Goal: Information Seeking & Learning: Learn about a topic

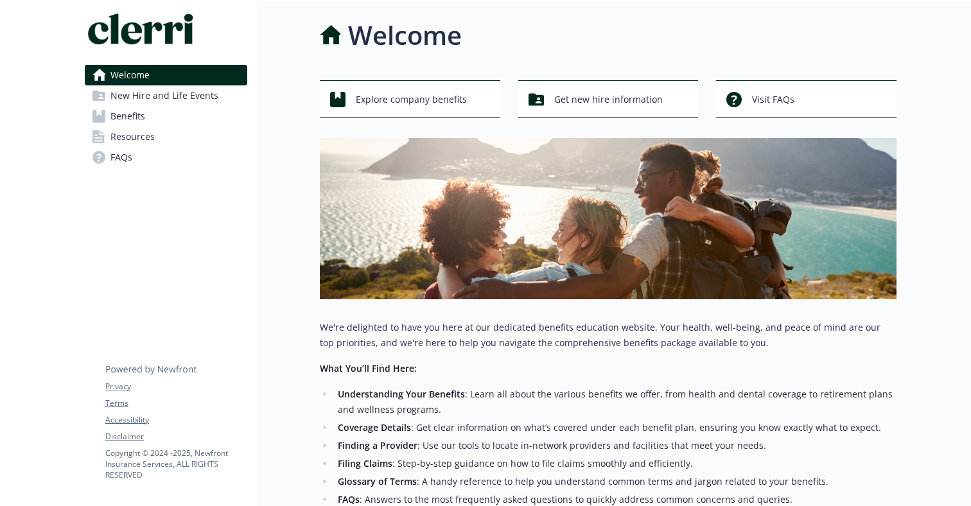
click at [161, 115] on link "Benefits" at bounding box center [166, 116] width 162 height 21
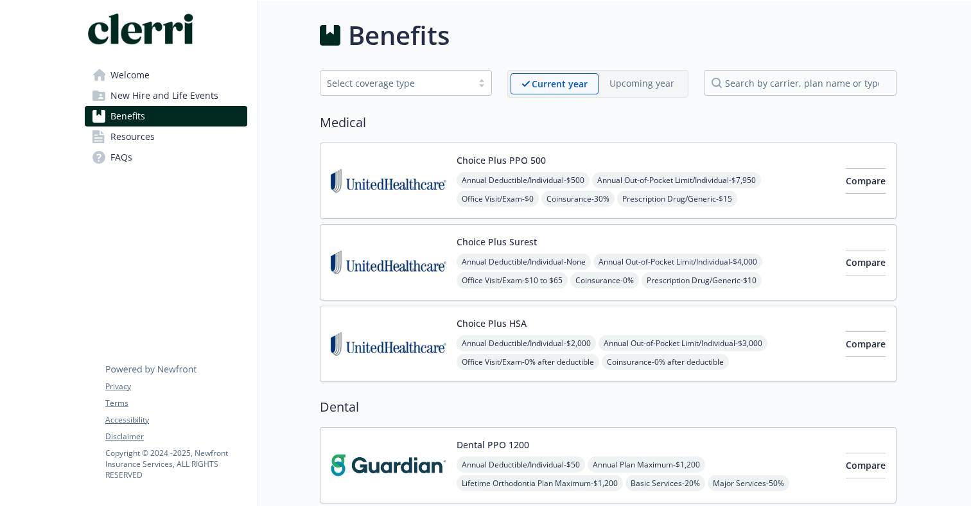
click at [694, 263] on span "Annual Out-of-Pocket Limit/Individual - $4,000" at bounding box center [677, 262] width 169 height 16
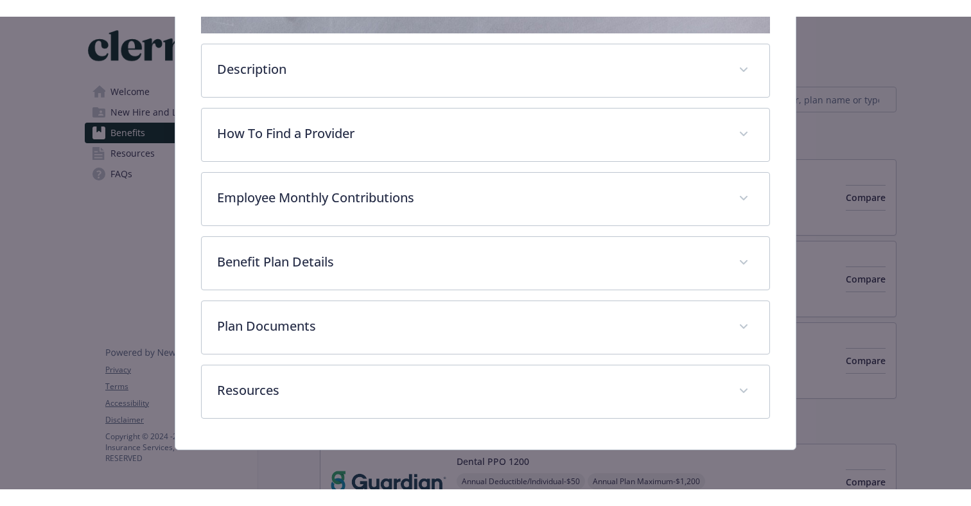
scroll to position [379, 0]
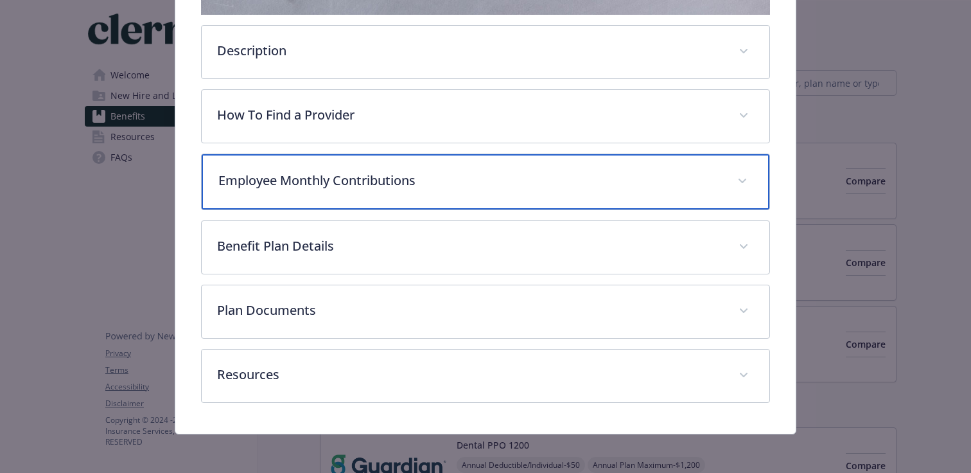
click at [396, 195] on div "Employee Monthly Contributions" at bounding box center [486, 181] width 568 height 55
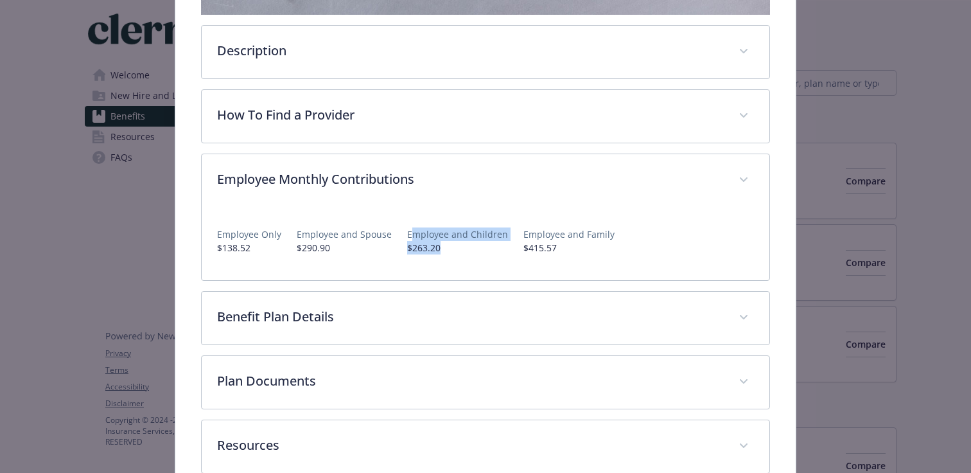
drag, startPoint x: 442, startPoint y: 252, endPoint x: 410, endPoint y: 232, distance: 38.7
click at [410, 232] on div "Employee and Children $263.20" at bounding box center [457, 240] width 101 height 27
click at [407, 234] on p "Employee and Children" at bounding box center [457, 233] width 101 height 13
